Goal: Task Accomplishment & Management: Manage account settings

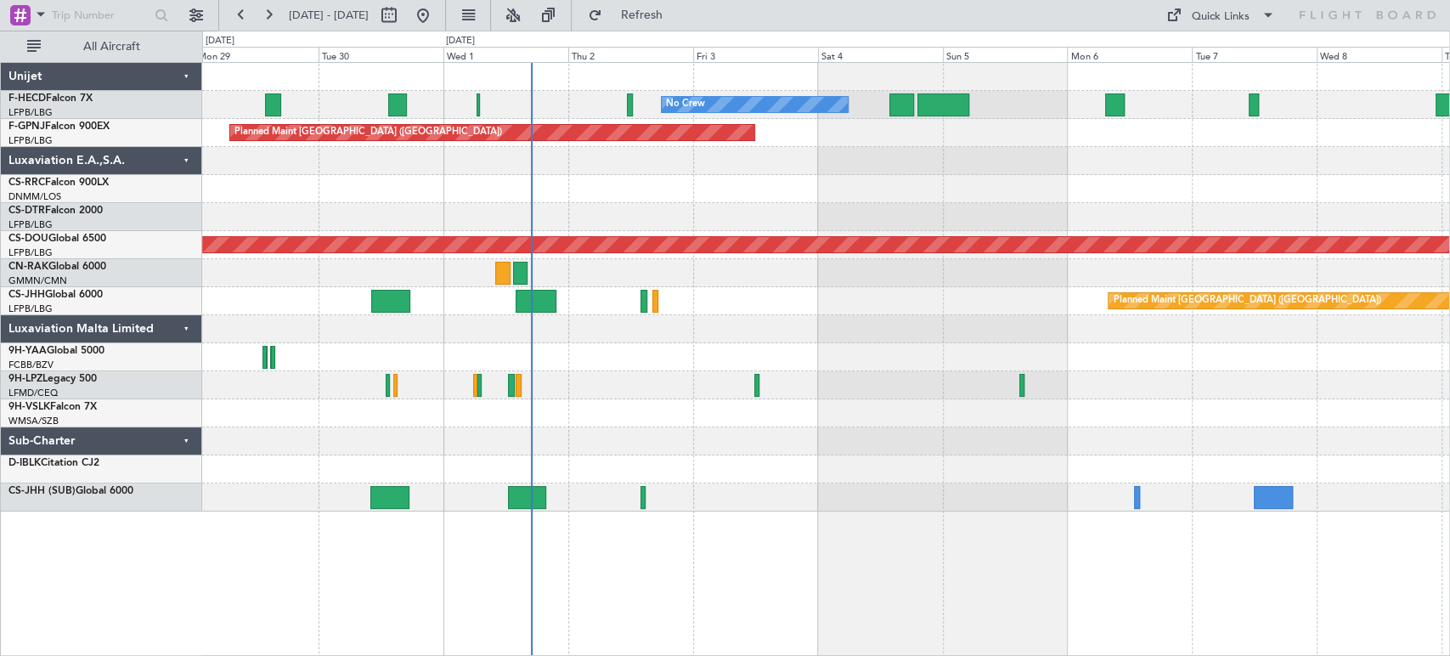
click at [162, 233] on div "No Crew No Crew No Crew Planned Maint [GEOGRAPHIC_DATA] ([GEOGRAPHIC_DATA]) No …" at bounding box center [725, 343] width 1450 height 625
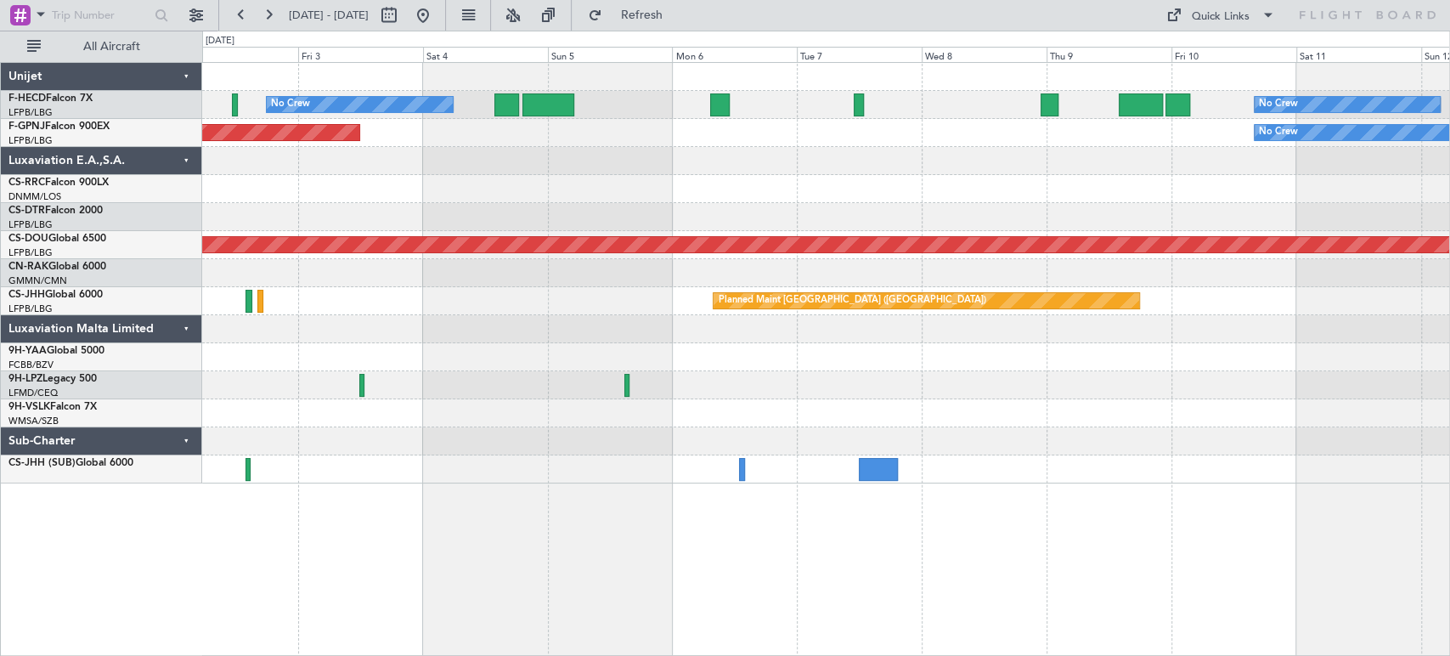
click at [675, 71] on div "No Crew No Crew Planned Maint [GEOGRAPHIC_DATA] ([GEOGRAPHIC_DATA]) No Crew Pla…" at bounding box center [825, 273] width 1247 height 420
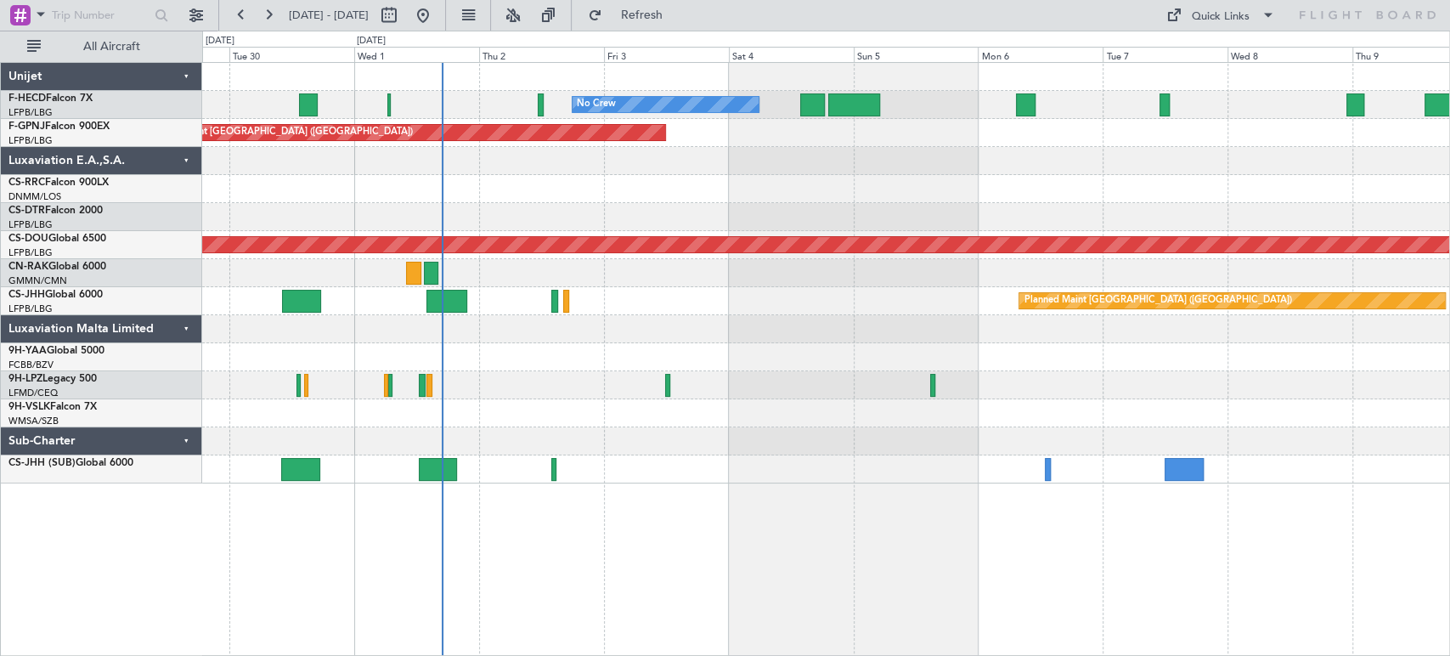
click at [994, 187] on div "No Crew No Crew Planned Maint [GEOGRAPHIC_DATA] ([GEOGRAPHIC_DATA]) No Crew [GE…" at bounding box center [825, 273] width 1247 height 420
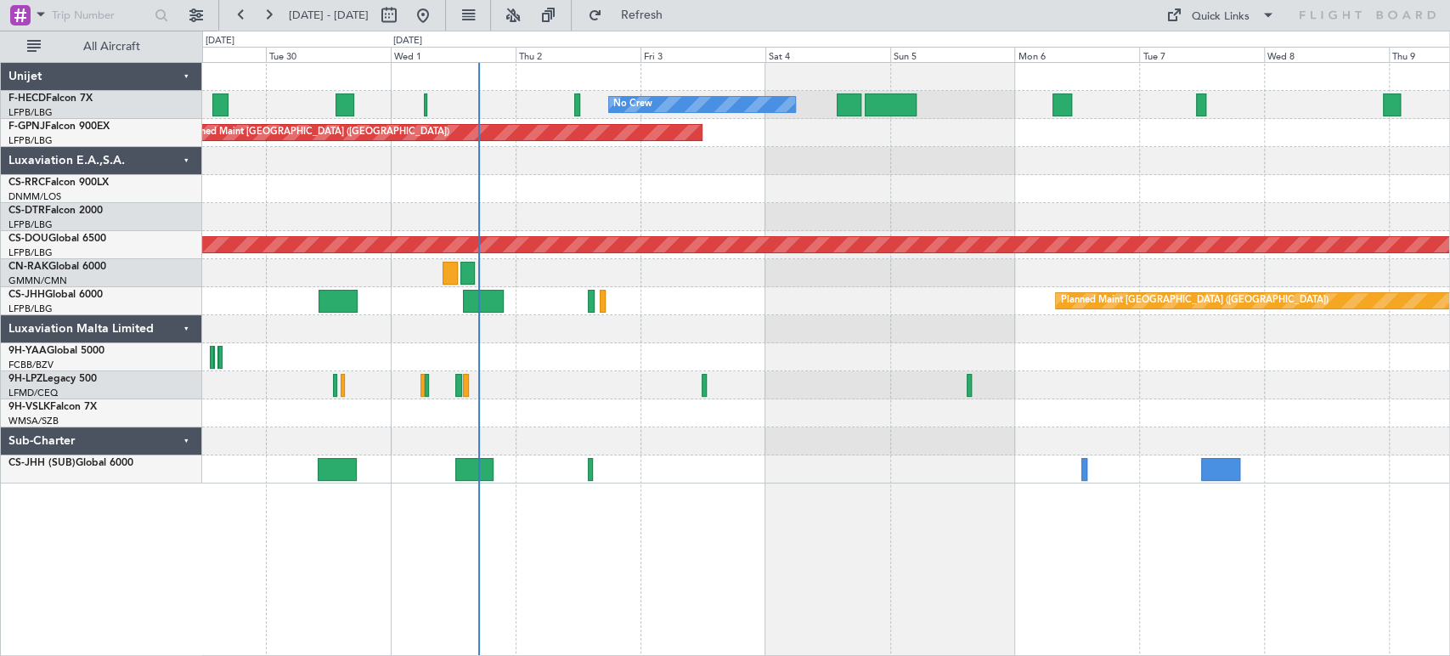
click at [859, 120] on div "No Crew No Crew No Crew Planned Maint [GEOGRAPHIC_DATA] ([GEOGRAPHIC_DATA]) No …" at bounding box center [825, 273] width 1247 height 420
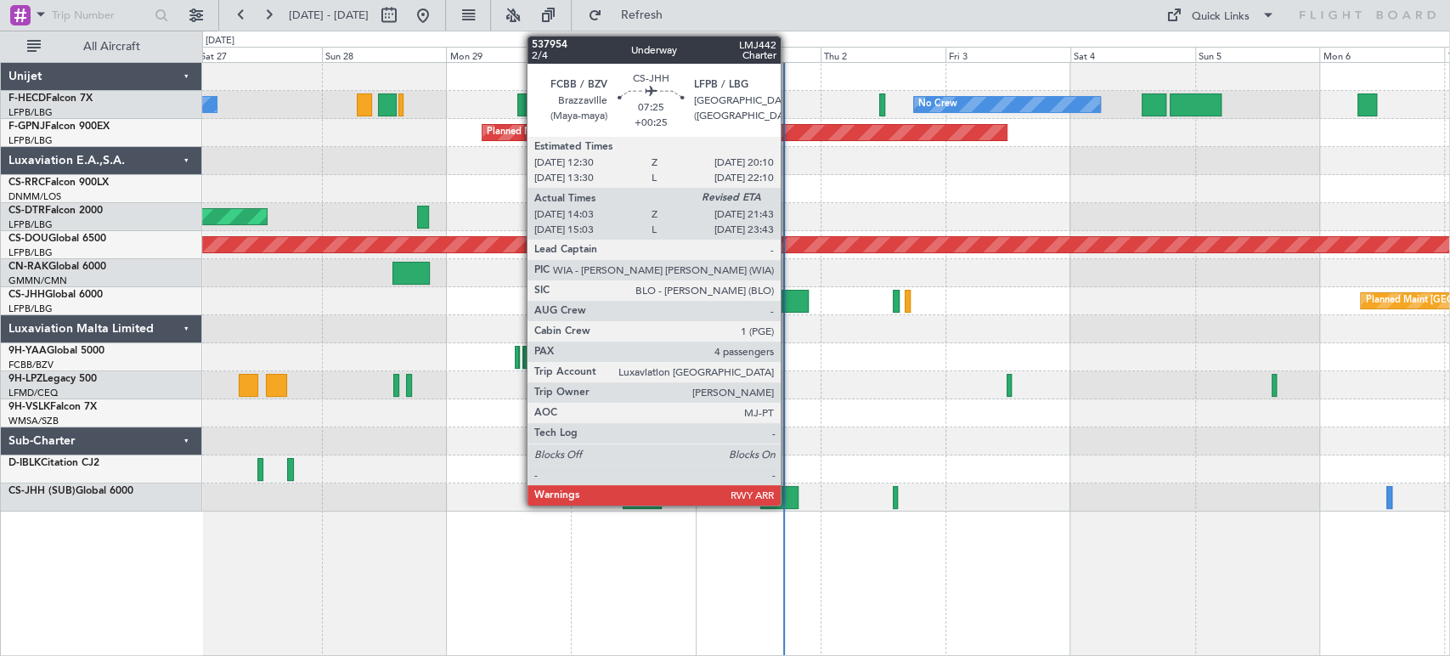
click at [788, 295] on div at bounding box center [788, 301] width 40 height 23
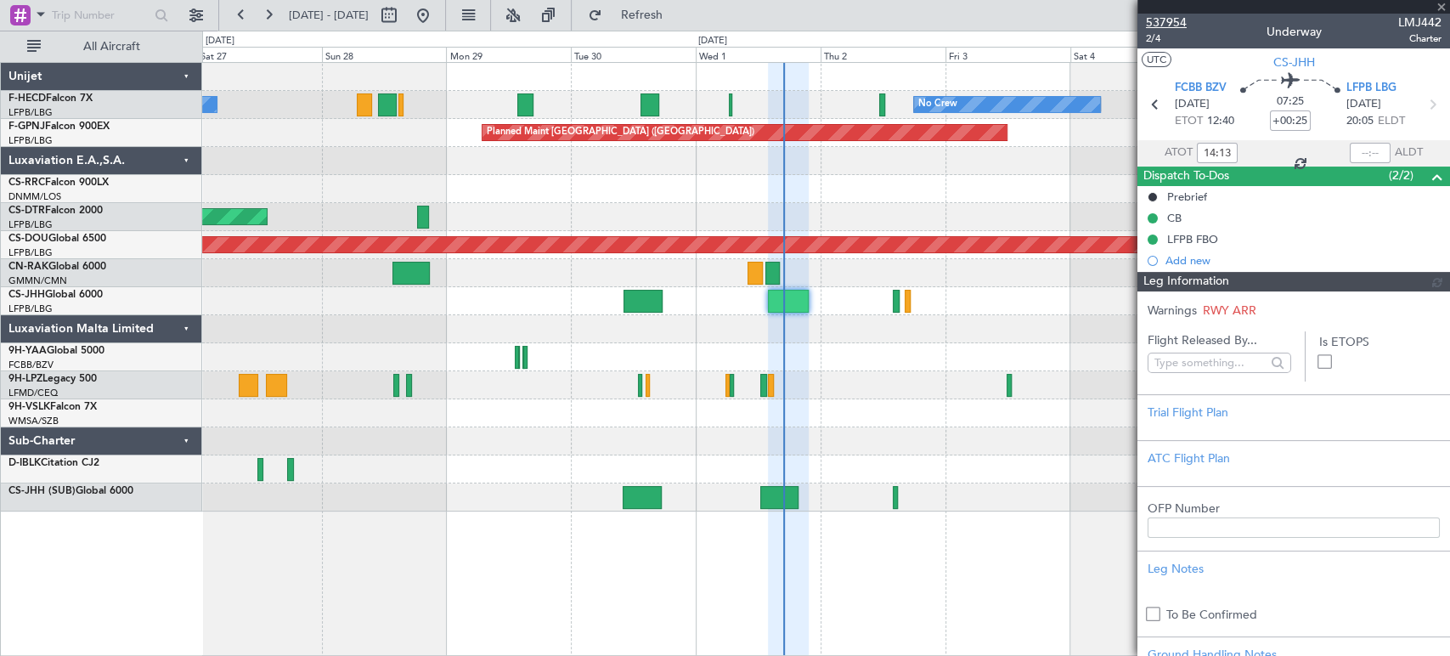
click at [1164, 26] on span "537954" at bounding box center [1166, 23] width 41 height 18
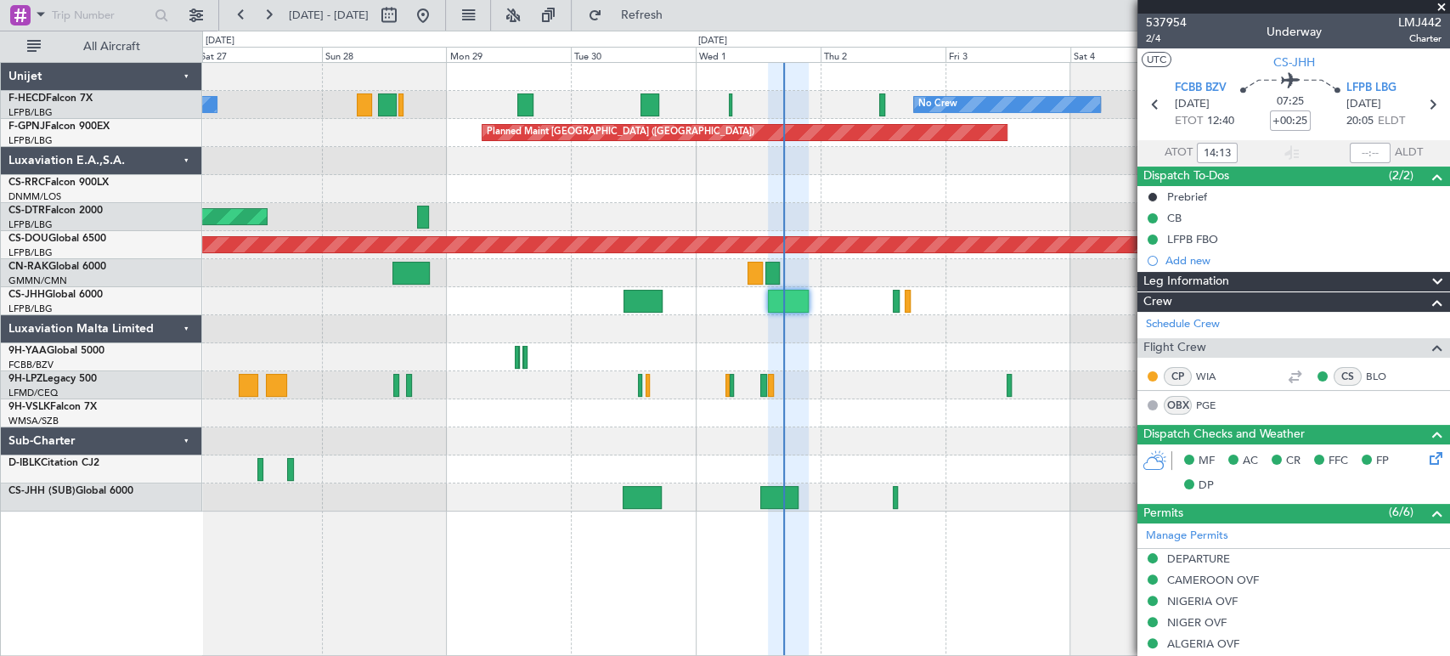
click at [383, 100] on div at bounding box center [387, 104] width 19 height 23
type input "+00:05"
type input "11:13"
type input "14:30"
type input "5"
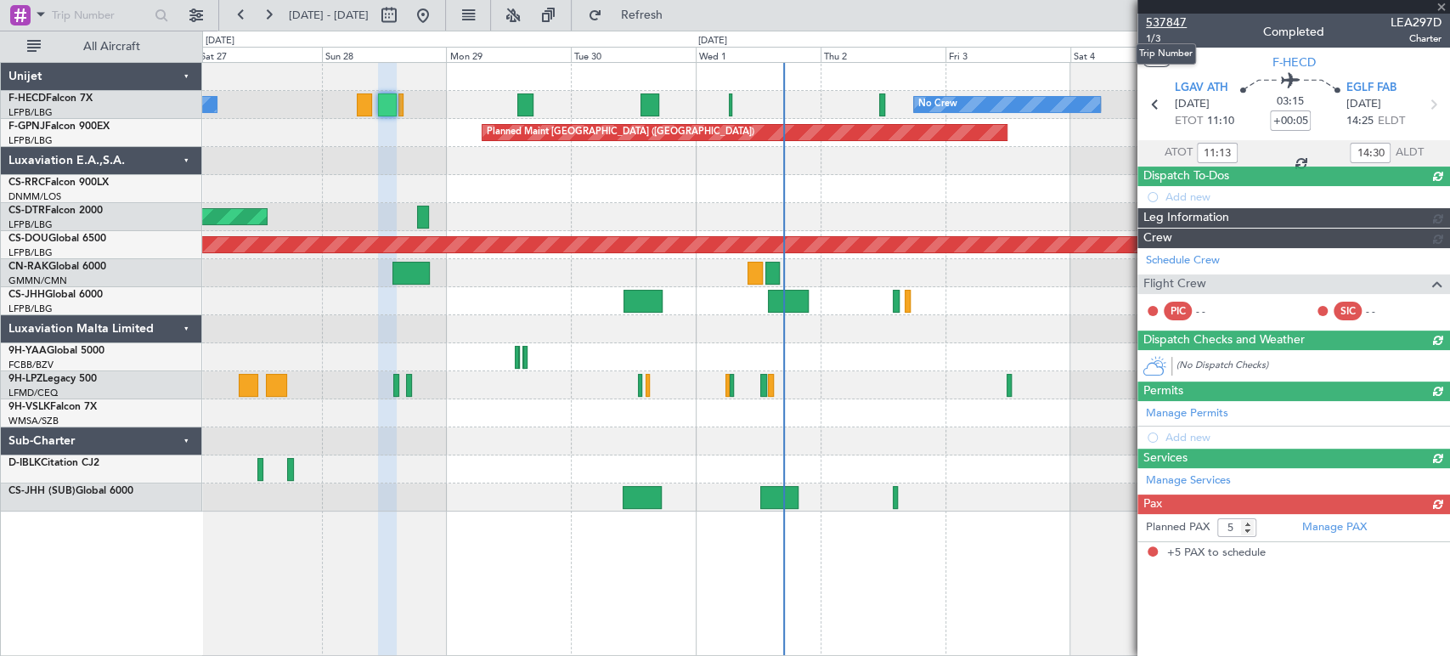
click at [1178, 20] on span "537847" at bounding box center [1166, 23] width 41 height 18
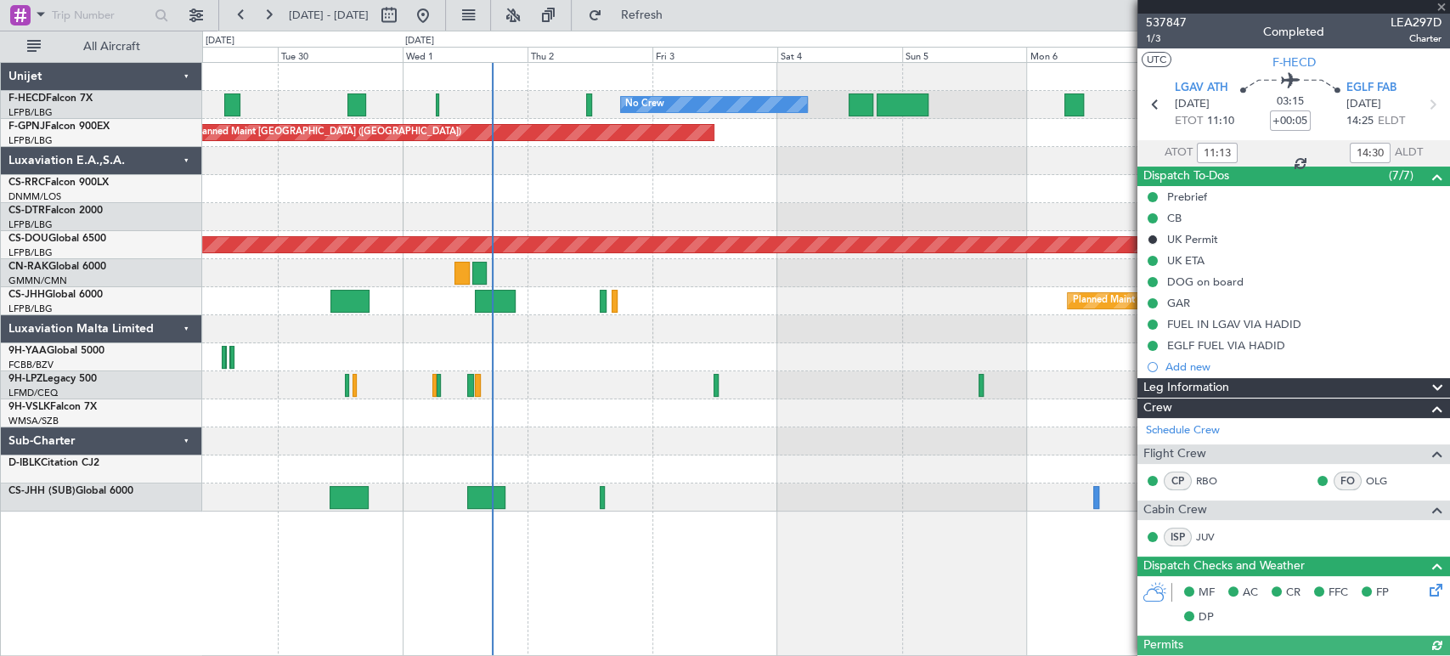
click at [413, 195] on div at bounding box center [825, 189] width 1247 height 28
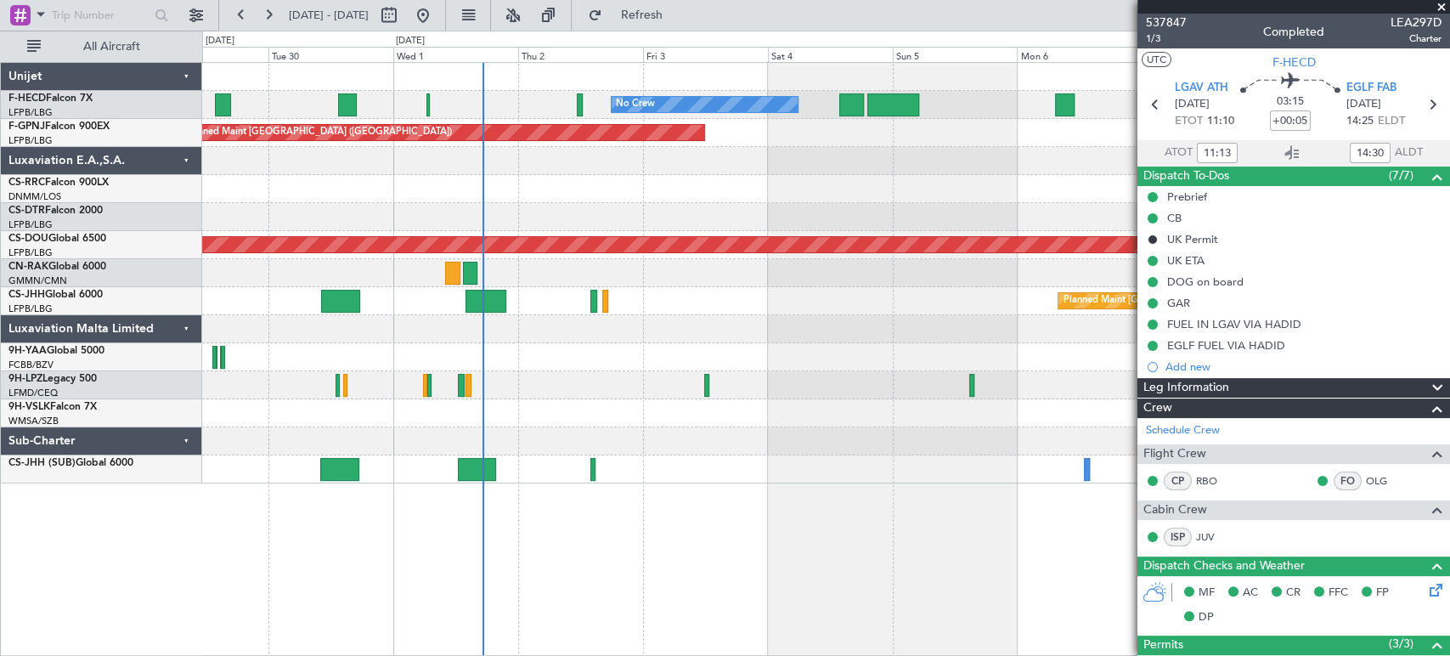
click at [466, 211] on div "No Crew No Crew No Crew Planned Maint [GEOGRAPHIC_DATA] ([GEOGRAPHIC_DATA]) No …" at bounding box center [825, 273] width 1247 height 420
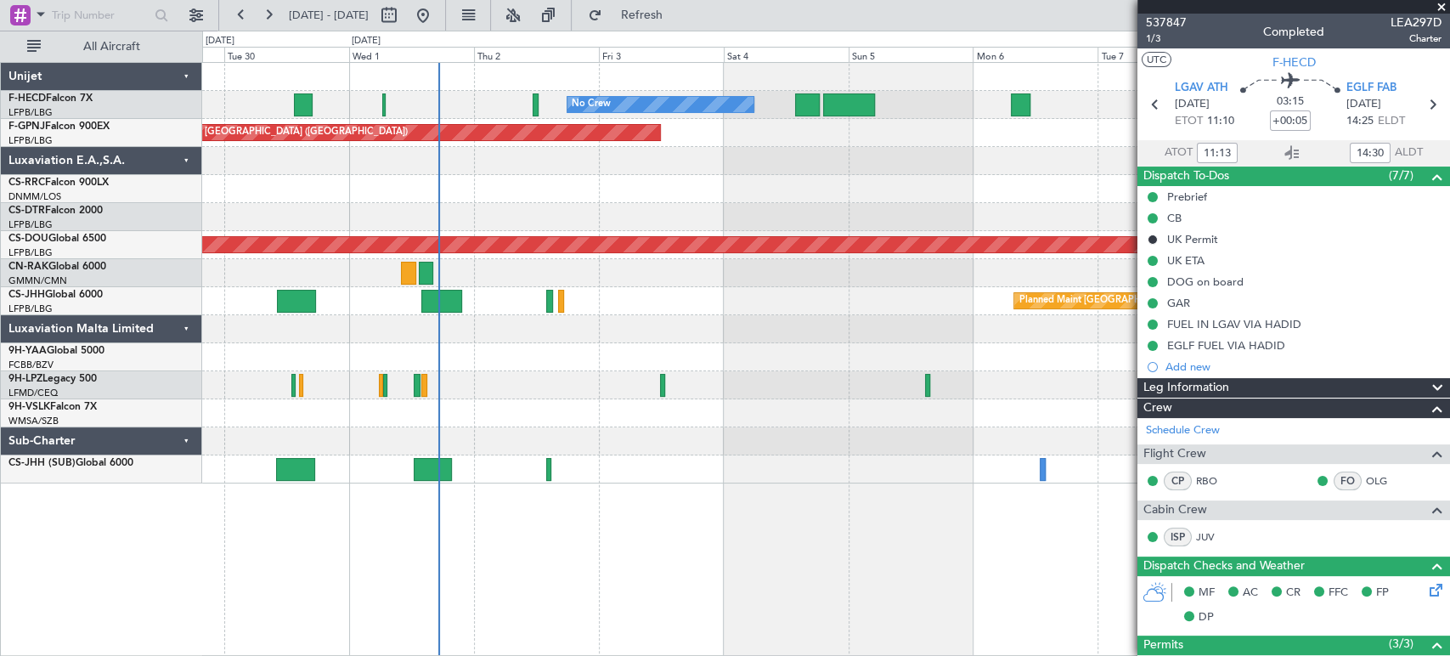
click at [392, 215] on div "No Crew No Crew Planned Maint [GEOGRAPHIC_DATA] ([GEOGRAPHIC_DATA]) No Crew [GE…" at bounding box center [825, 273] width 1247 height 420
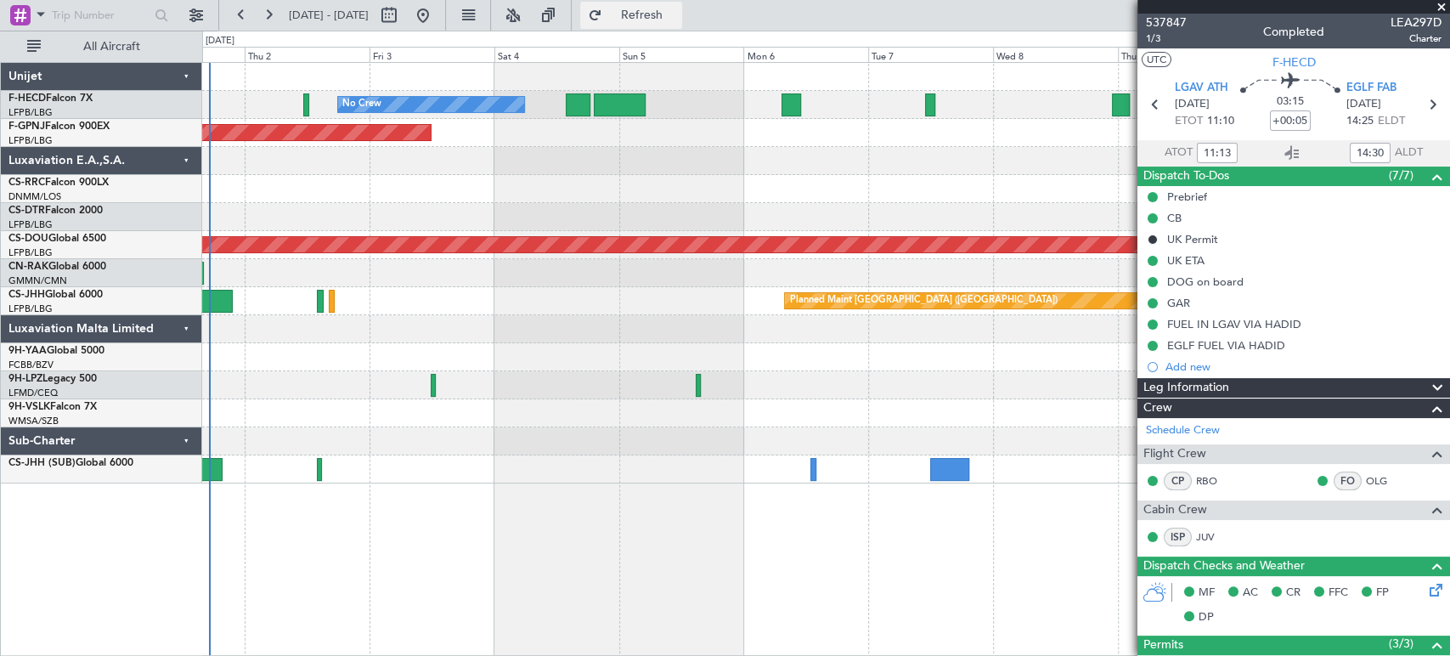
drag, startPoint x: 707, startPoint y: 14, endPoint x: 719, endPoint y: 7, distance: 13.4
click at [677, 11] on span "Refresh" at bounding box center [641, 15] width 71 height 12
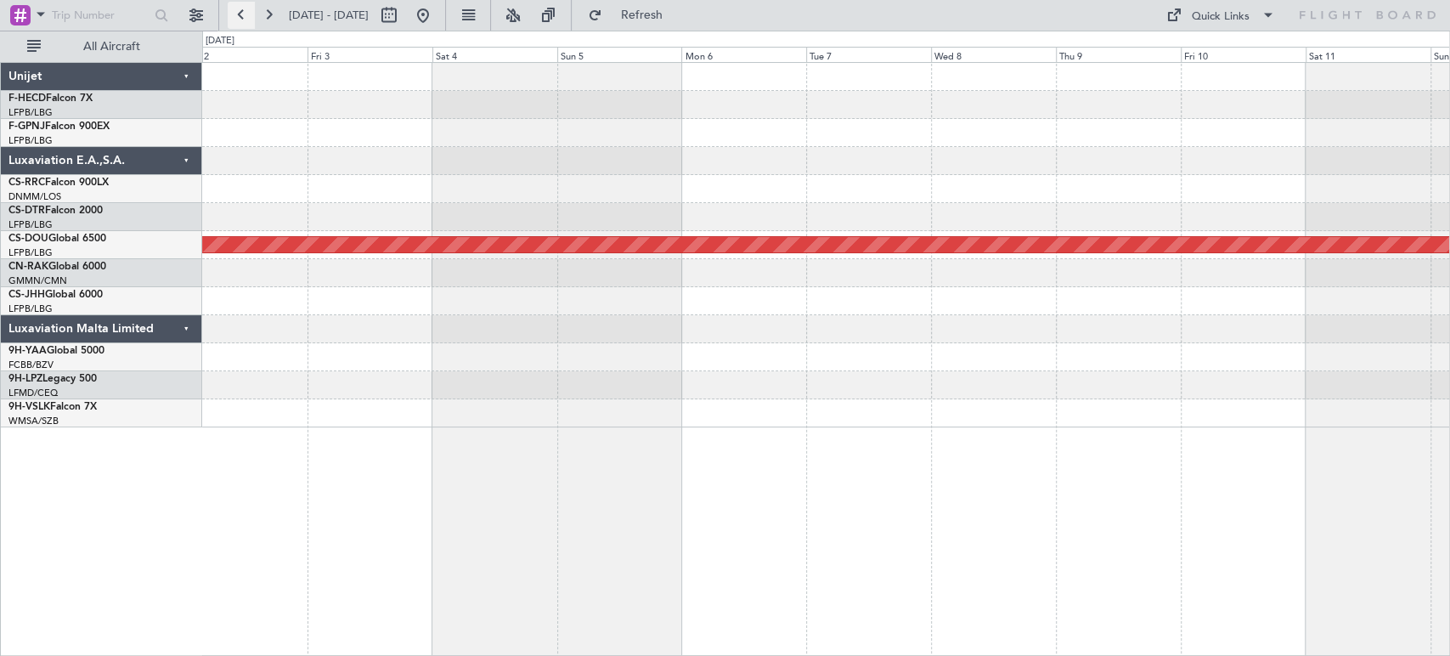
click at [244, 8] on button at bounding box center [241, 15] width 27 height 27
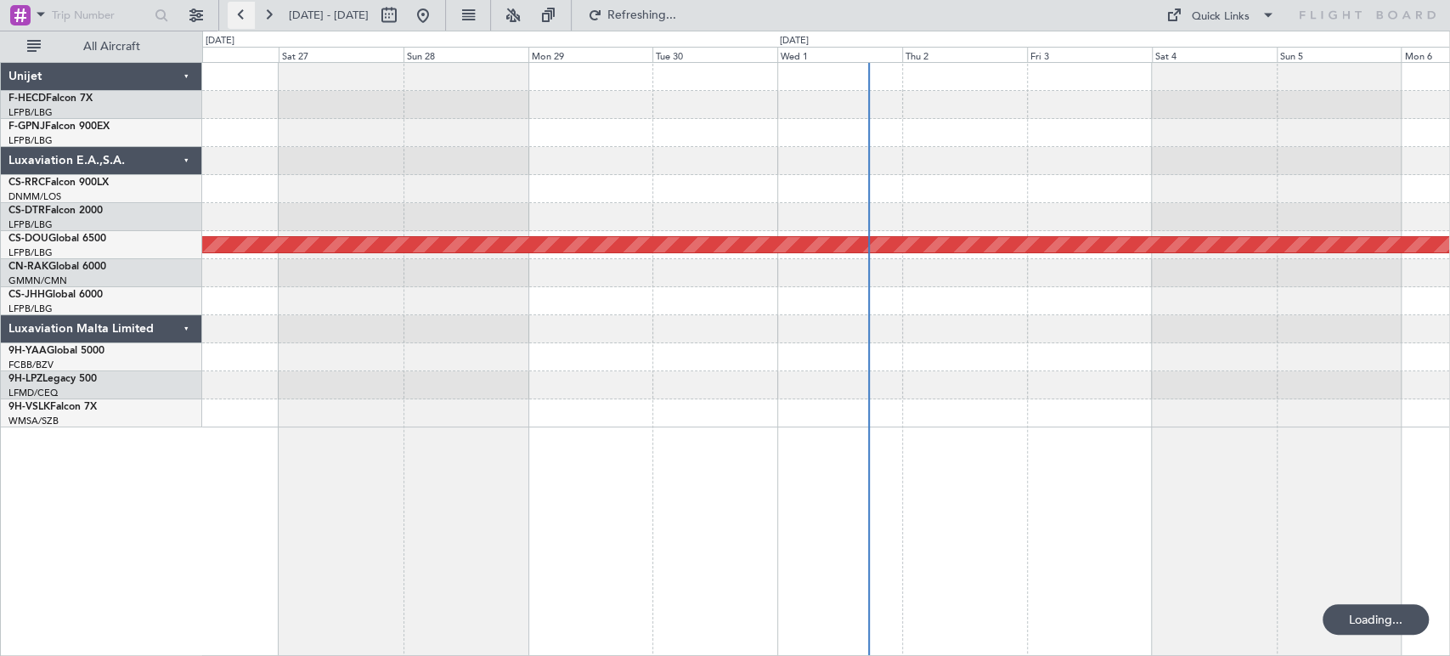
click at [239, 14] on button at bounding box center [241, 15] width 27 height 27
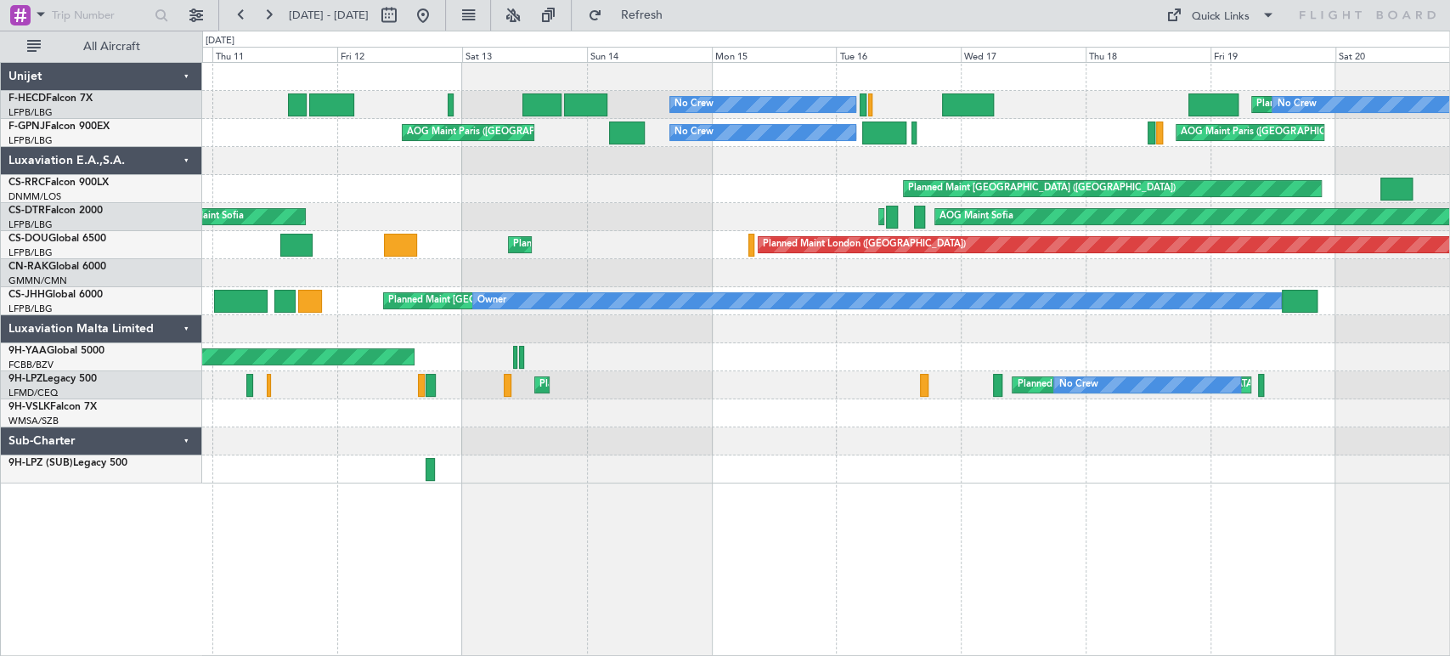
click at [797, 184] on div "Planned Maint [GEOGRAPHIC_DATA] ([GEOGRAPHIC_DATA]) Planned Maint [GEOGRAPHIC_D…" at bounding box center [825, 189] width 1247 height 28
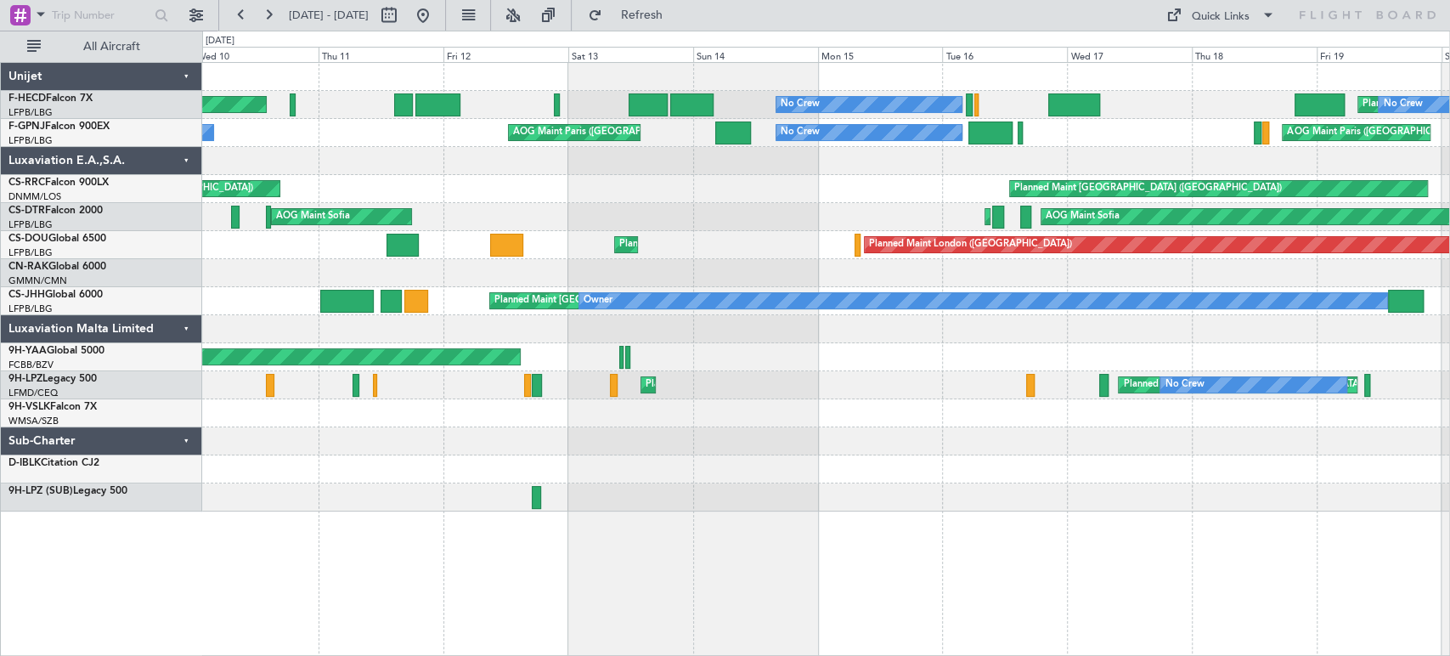
click at [532, 156] on div at bounding box center [825, 161] width 1247 height 28
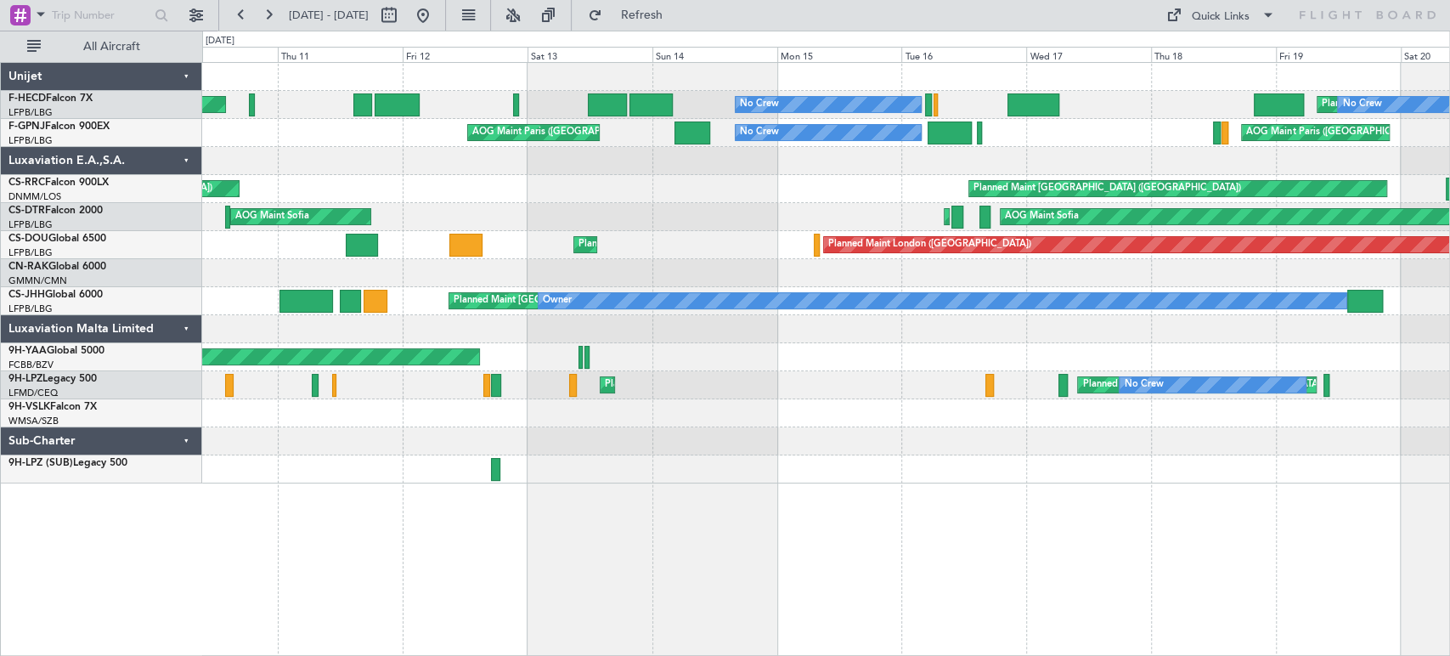
click at [357, 172] on div at bounding box center [825, 161] width 1247 height 28
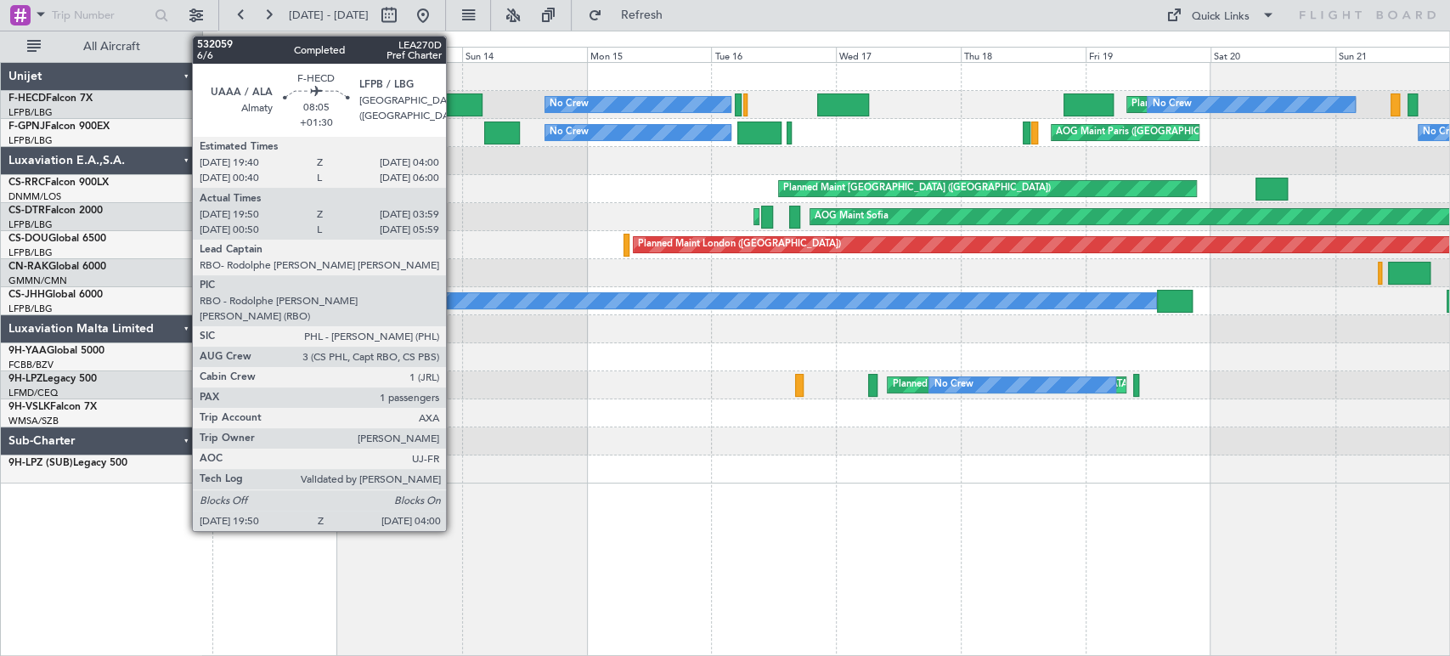
click at [454, 97] on div at bounding box center [460, 104] width 42 height 23
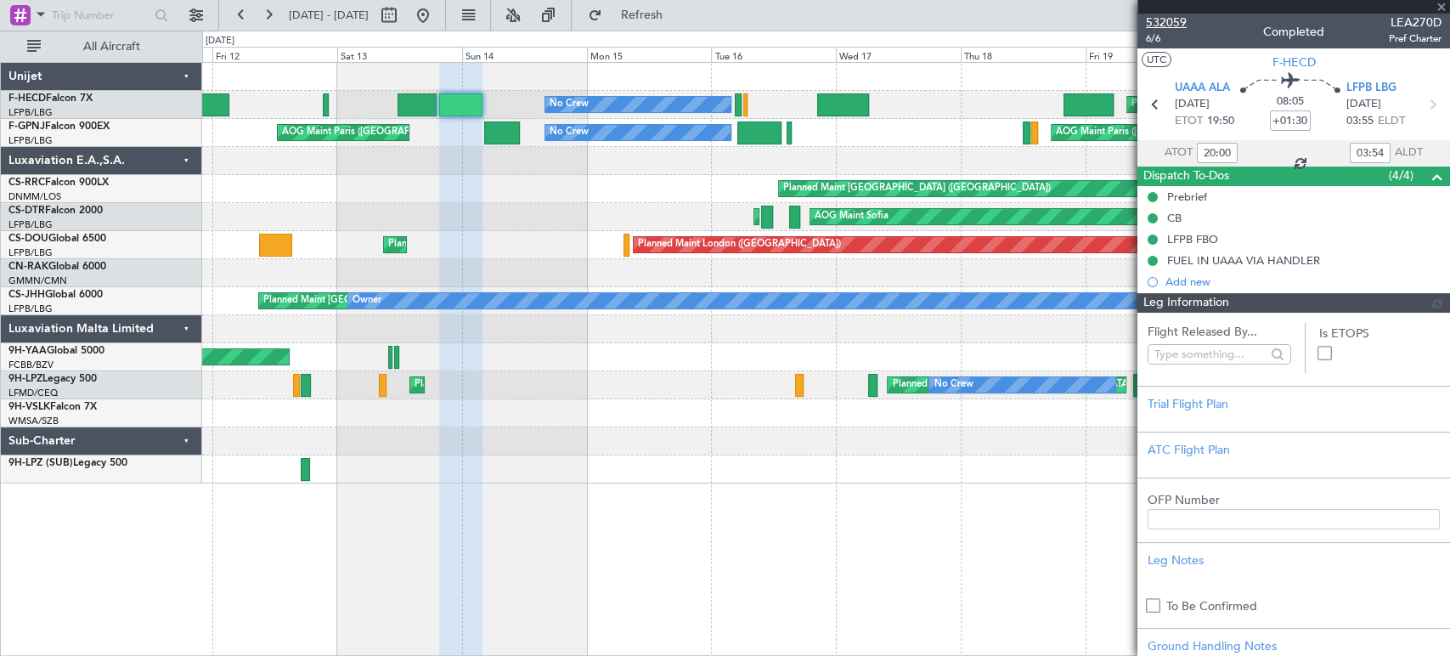
click at [1167, 19] on span "532059" at bounding box center [1166, 23] width 41 height 18
